Goal: Obtain resource: Obtain resource

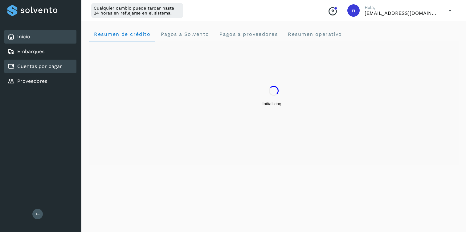
click at [38, 66] on link "Cuentas por pagar" at bounding box center [39, 66] width 45 height 6
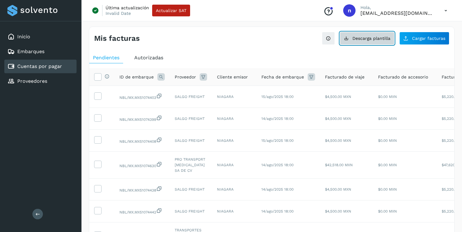
click at [359, 42] on button "Descarga plantilla" at bounding box center [366, 38] width 55 height 13
click at [443, 10] on icon at bounding box center [445, 10] width 13 height 13
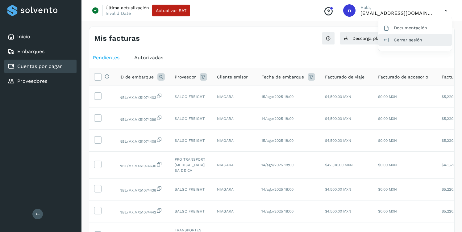
click at [398, 38] on div "Cerrar sesión" at bounding box center [414, 40] width 73 height 12
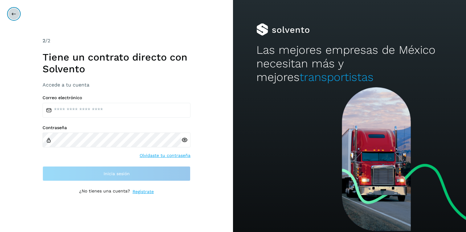
click at [14, 18] on button at bounding box center [14, 14] width 12 height 12
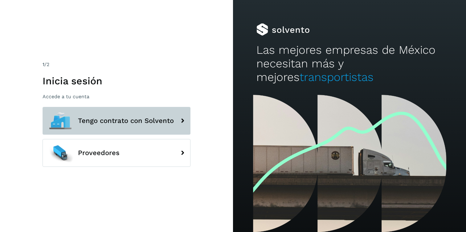
click at [104, 118] on span "Tengo contrato con Solvento" at bounding box center [126, 120] width 96 height 7
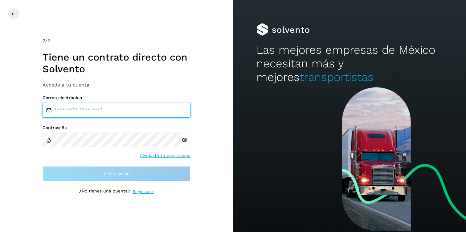
click at [109, 110] on input "email" at bounding box center [117, 110] width 148 height 15
type input "**********"
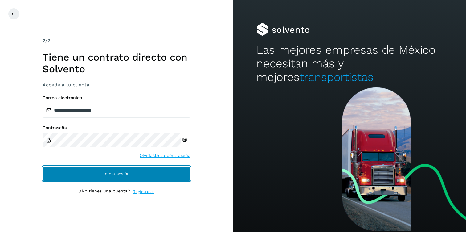
click at [113, 178] on button "Inicia sesión" at bounding box center [117, 173] width 148 height 15
